Goal: Information Seeking & Learning: Learn about a topic

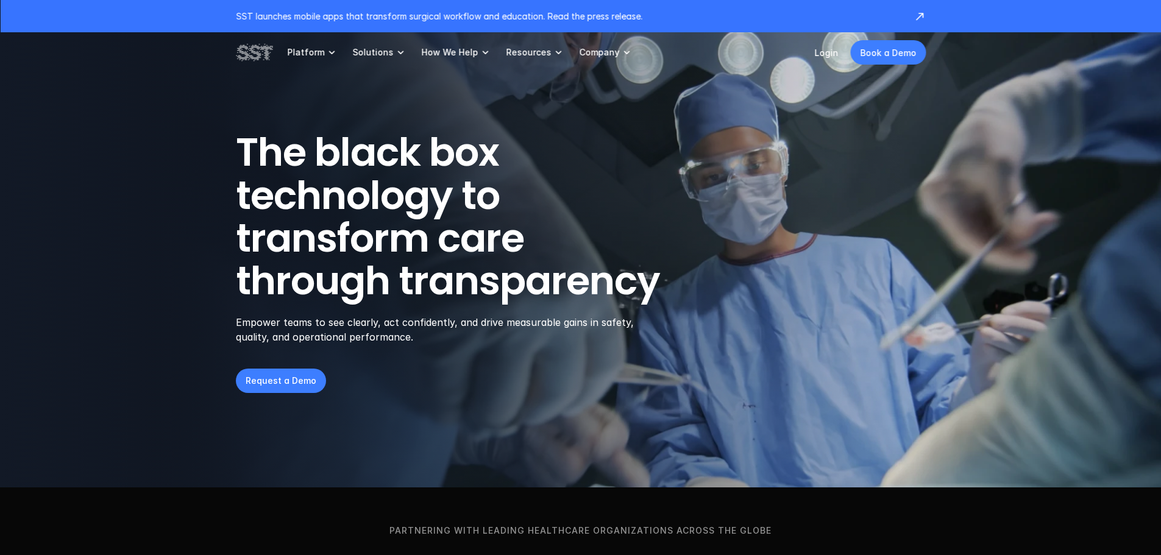
click at [609, 52] on link "Company" at bounding box center [606, 52] width 54 height 40
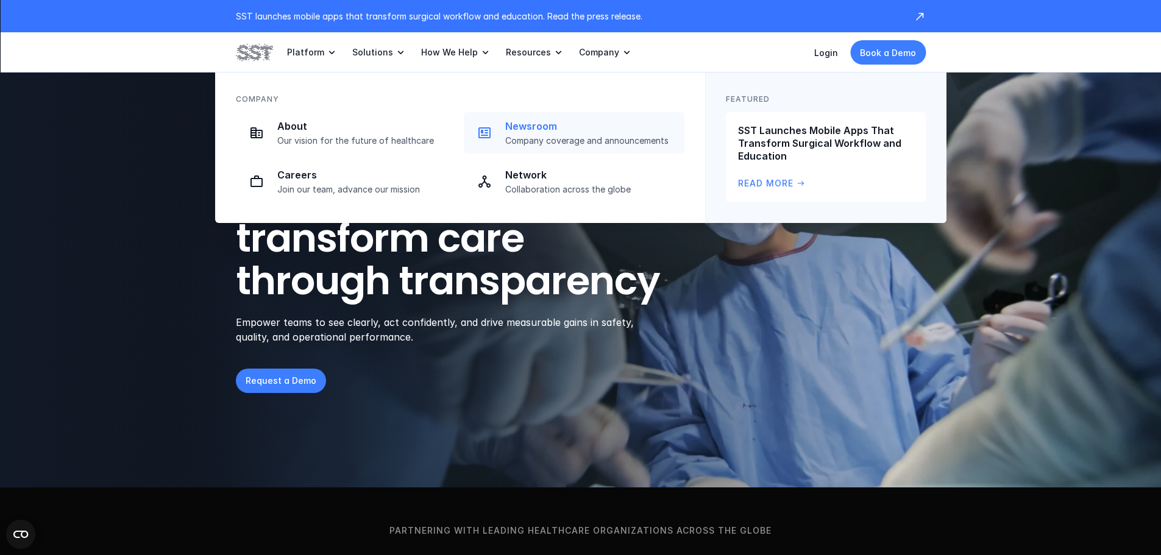
click at [533, 130] on p "Newsroom" at bounding box center [591, 126] width 172 height 13
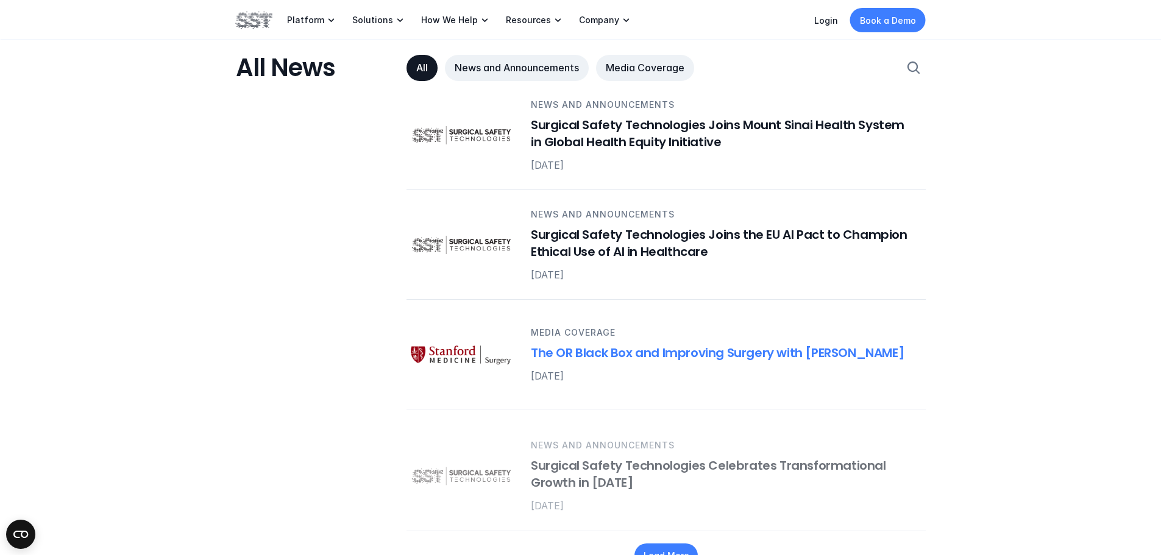
scroll to position [1523, 0]
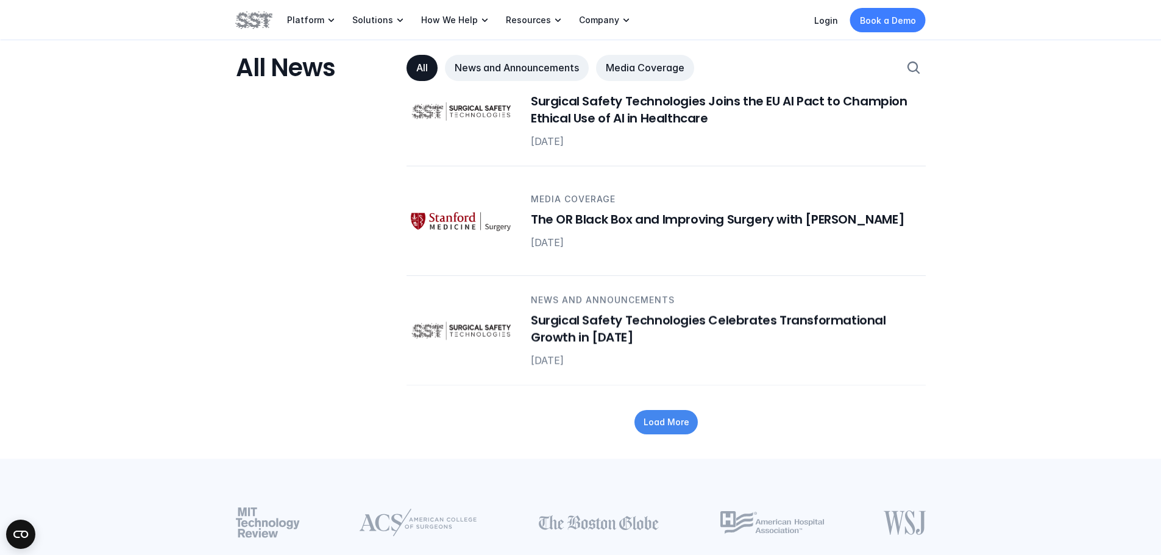
click at [653, 416] on p "Load More" at bounding box center [666, 422] width 46 height 13
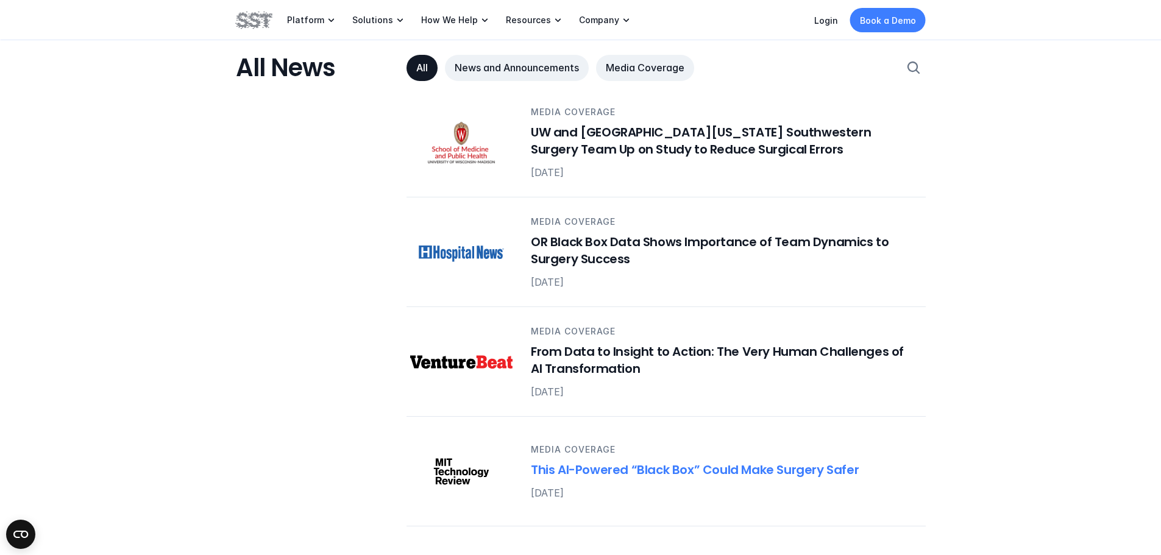
scroll to position [2254, 0]
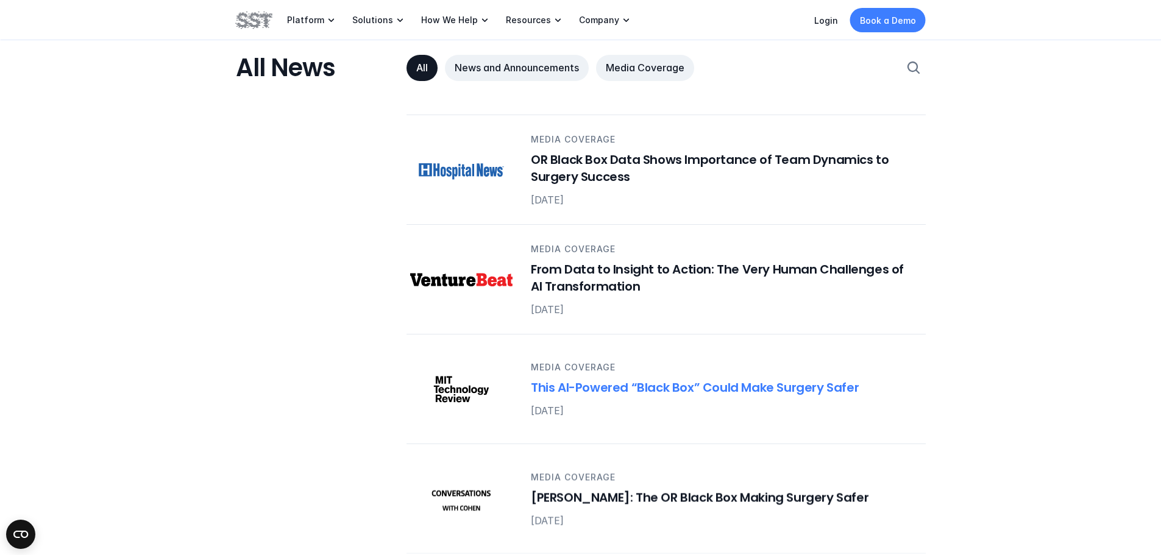
click at [549, 380] on h6 "This AI-Powered “Black Box” Could Make Surgery Safer" at bounding box center [721, 388] width 380 height 17
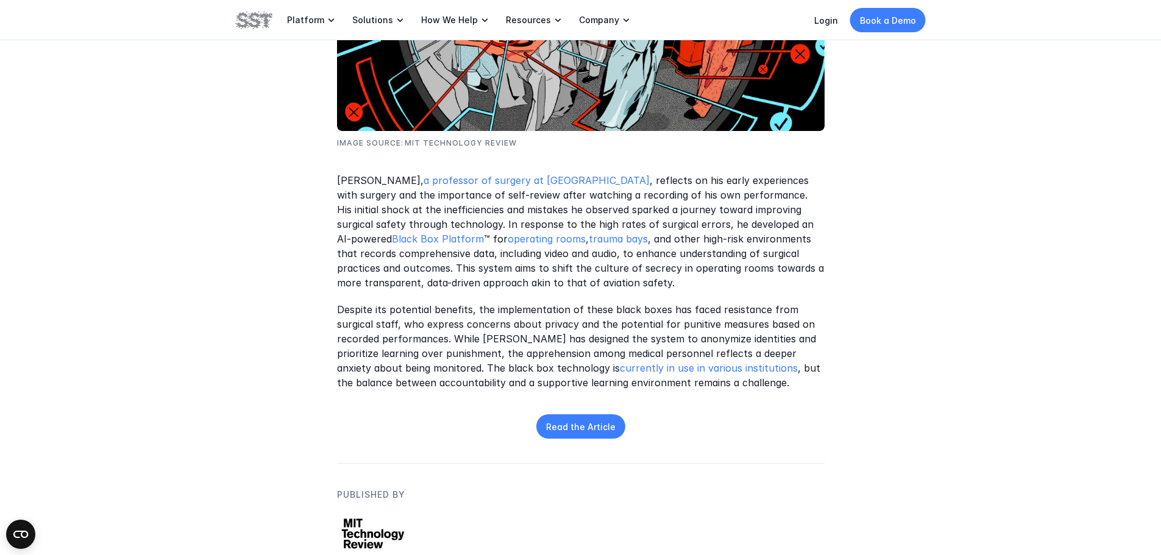
scroll to position [487, 0]
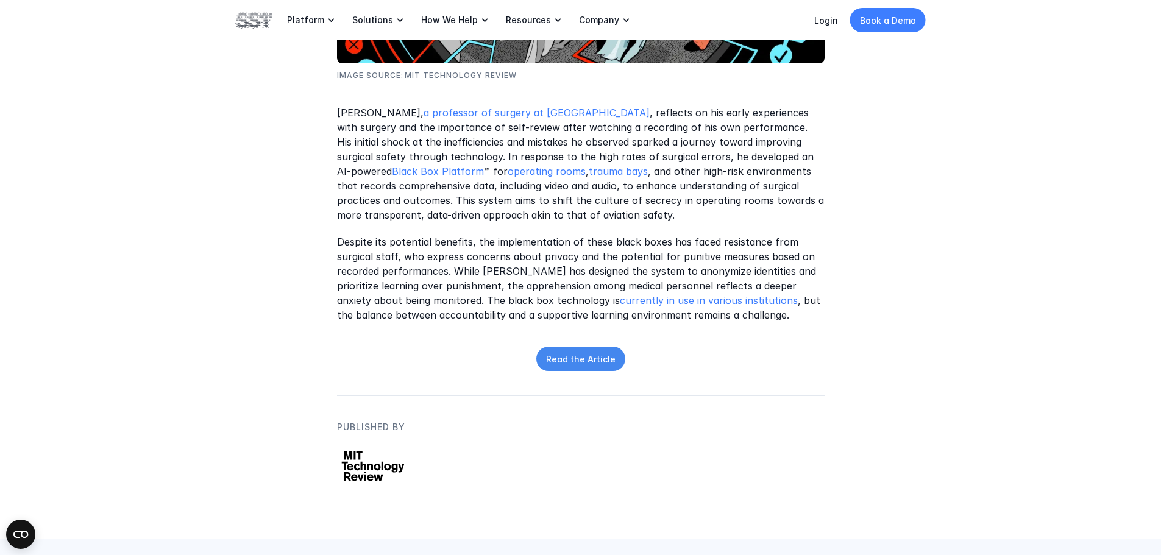
click at [564, 367] on link "Read the Article" at bounding box center [580, 359] width 89 height 24
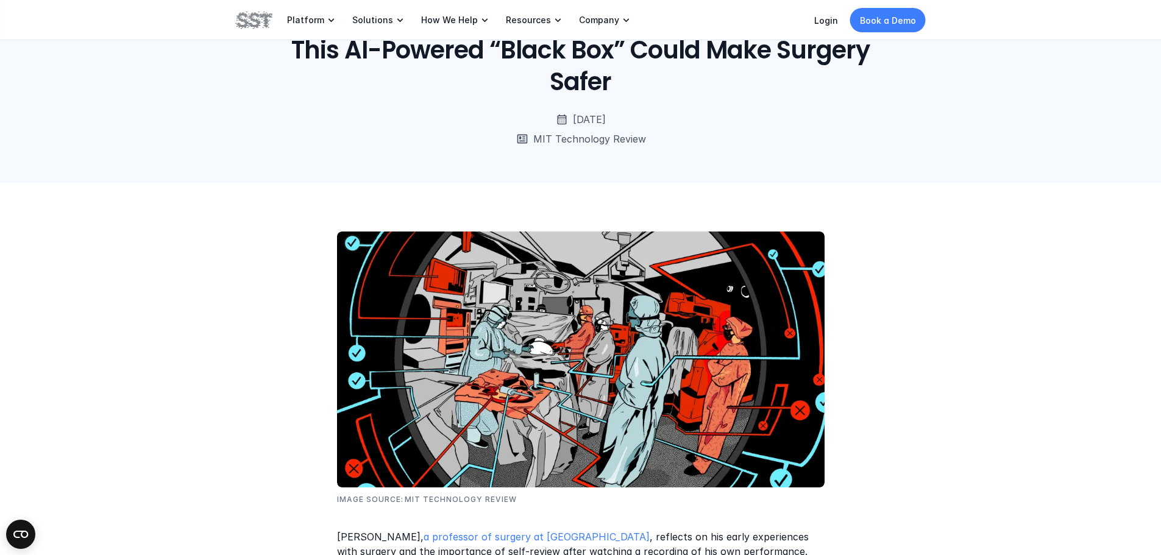
scroll to position [61, 0]
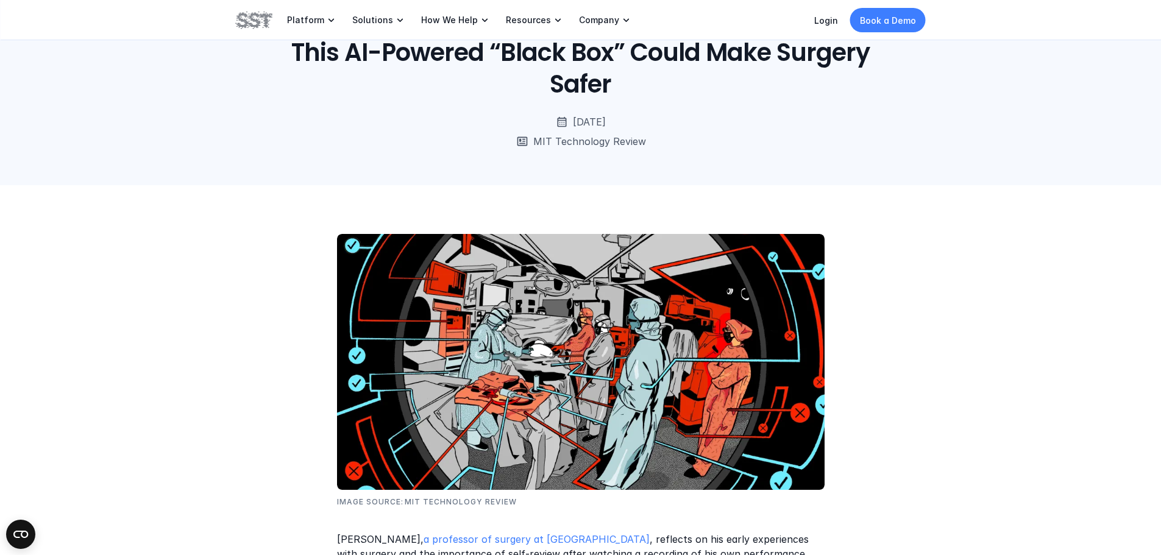
click at [325, 18] on icon at bounding box center [331, 20] width 12 height 12
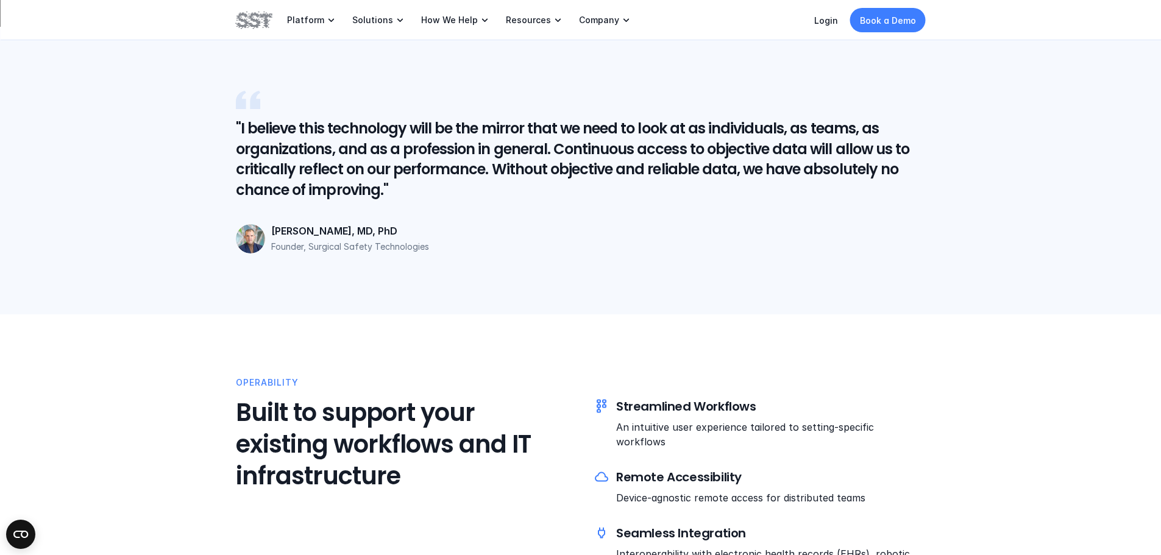
scroll to position [2742, 0]
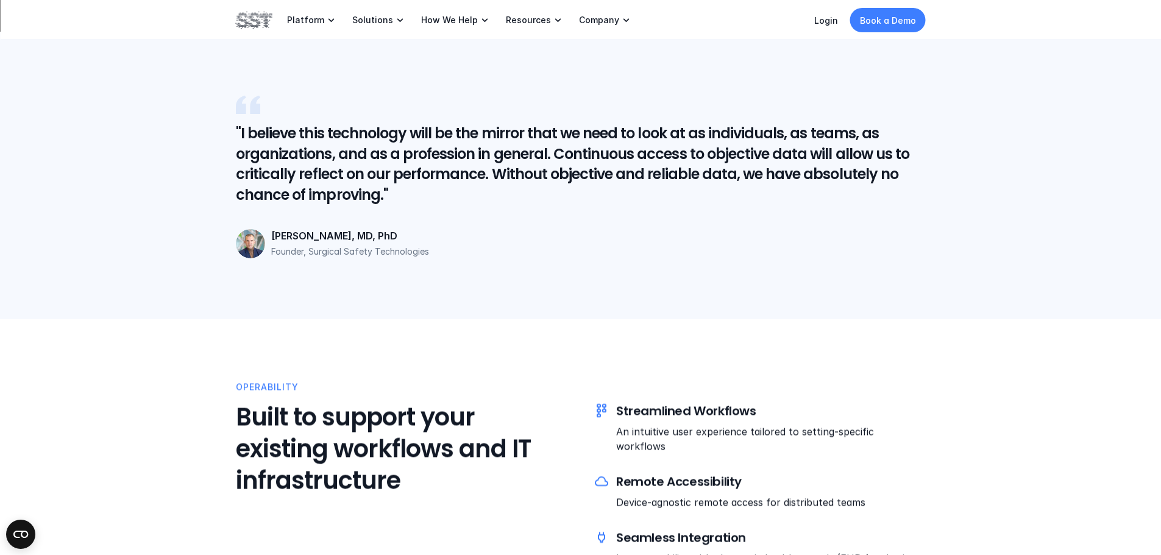
drag, startPoint x: 272, startPoint y: 238, endPoint x: 439, endPoint y: 239, distance: 167.6
click at [439, 239] on p "[PERSON_NAME], MD, PhD" at bounding box center [598, 236] width 654 height 13
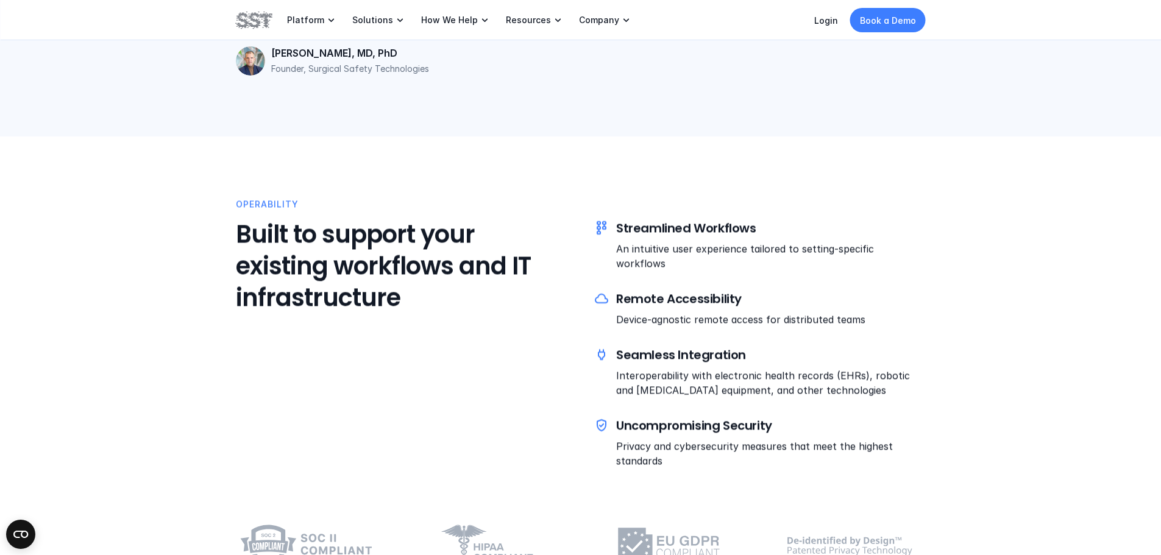
scroll to position [2864, 0]
